Goal: Task Accomplishment & Management: Manage account settings

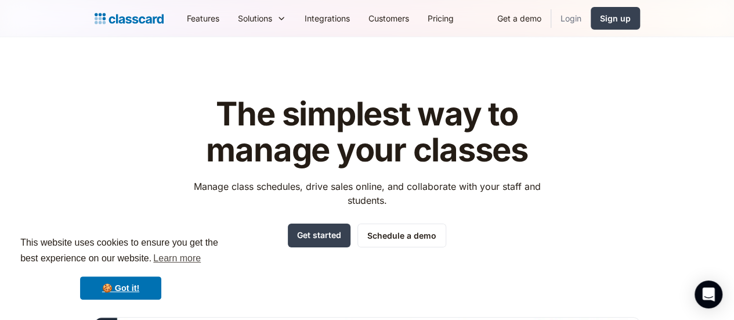
click at [591, 20] on link "Login" at bounding box center [570, 18] width 39 height 26
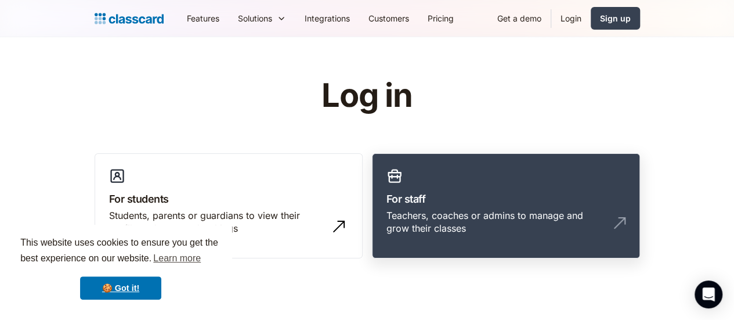
click at [486, 192] on h3 "For staff" at bounding box center [505, 199] width 239 height 16
